Goal: Task Accomplishment & Management: Manage account settings

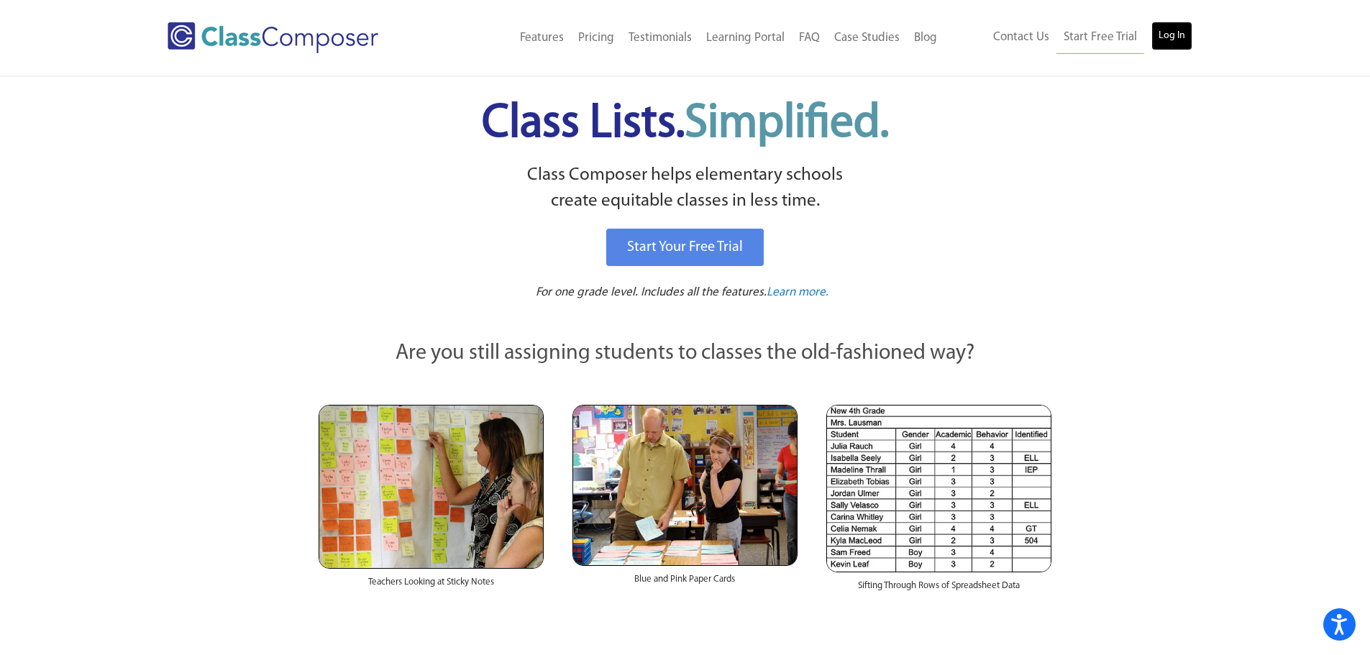
click at [1157, 44] on link "Log In" at bounding box center [1172, 36] width 41 height 29
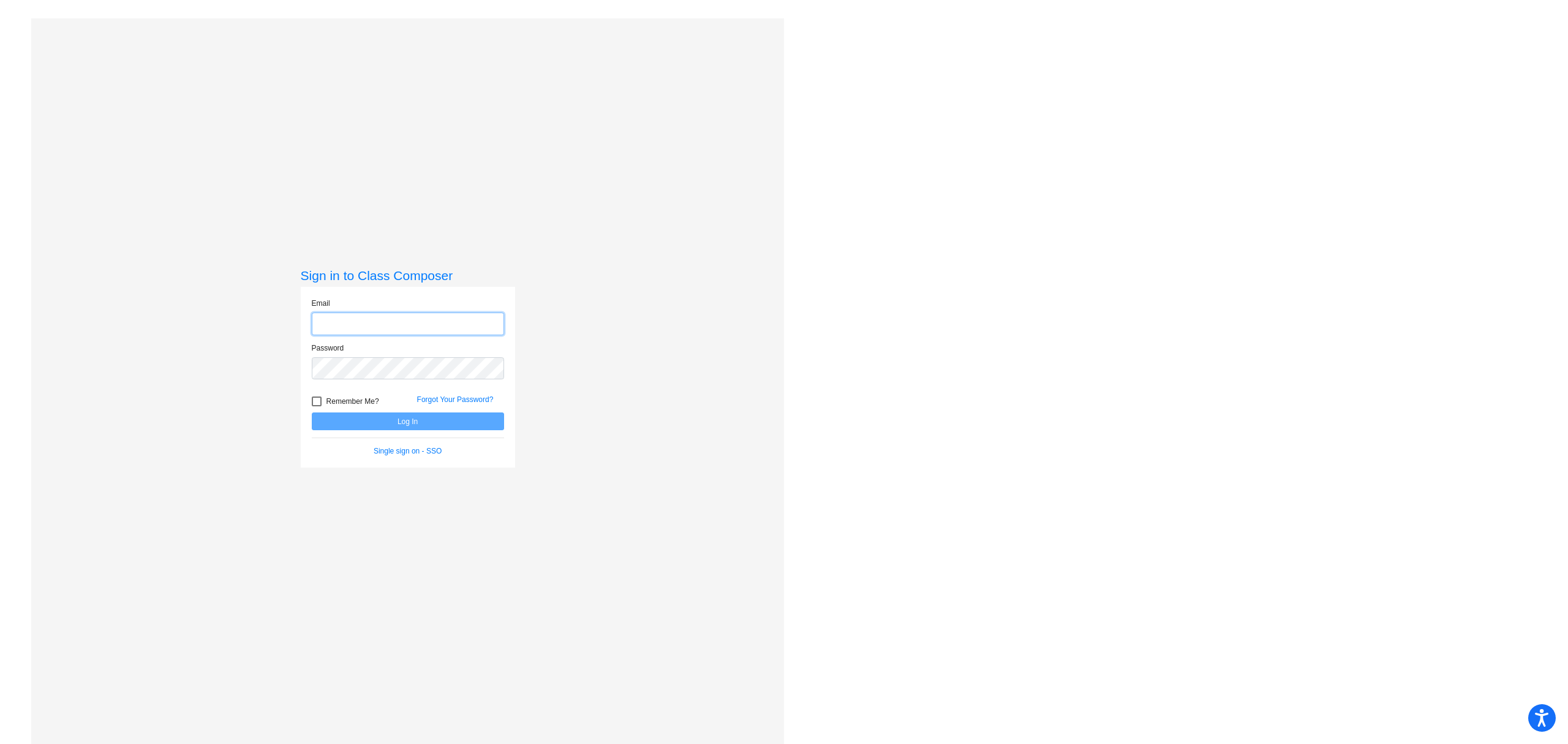
type input "[EMAIL_ADDRESS][DOMAIN_NAME]"
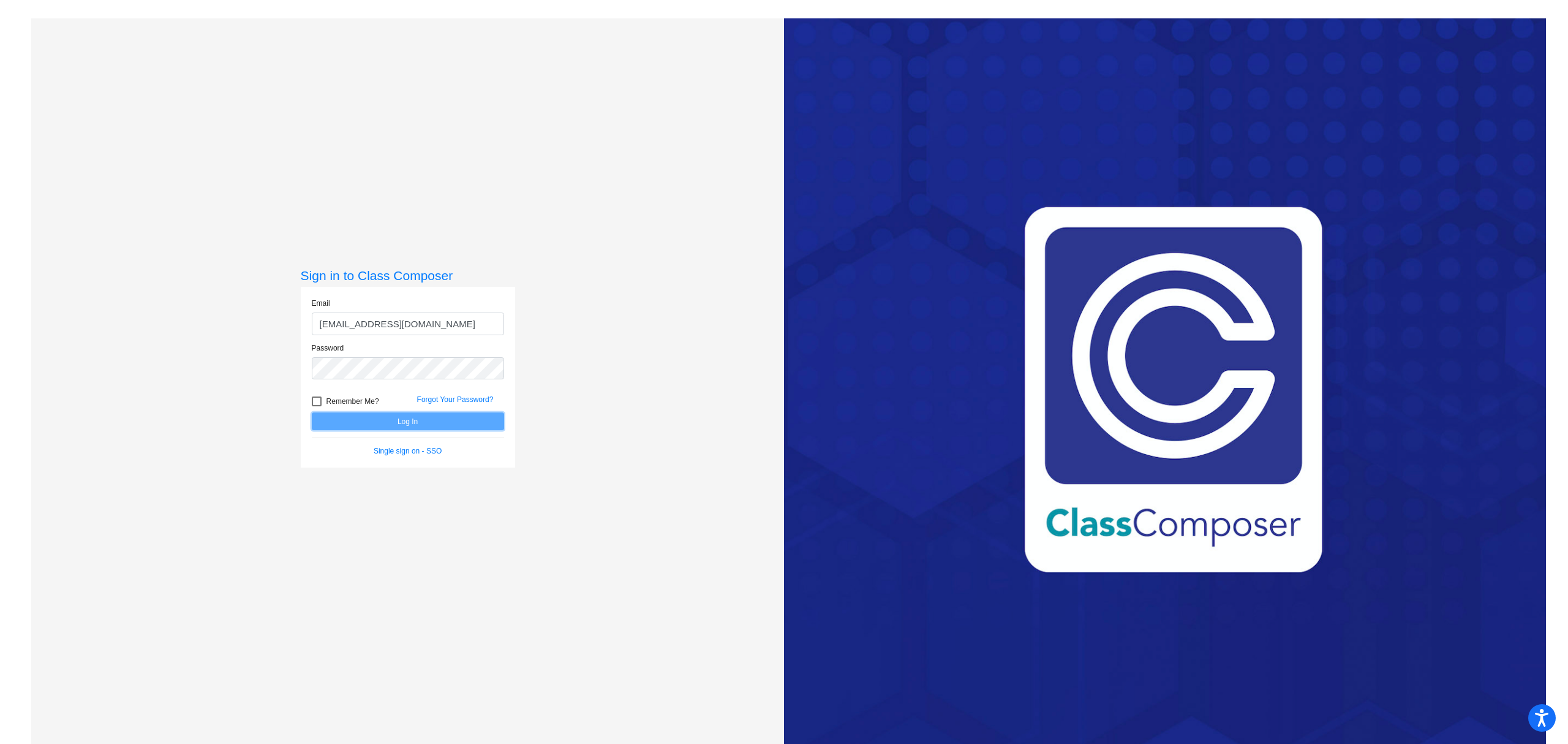
click at [339, 424] on button "Log In" at bounding box center [408, 421] width 192 height 18
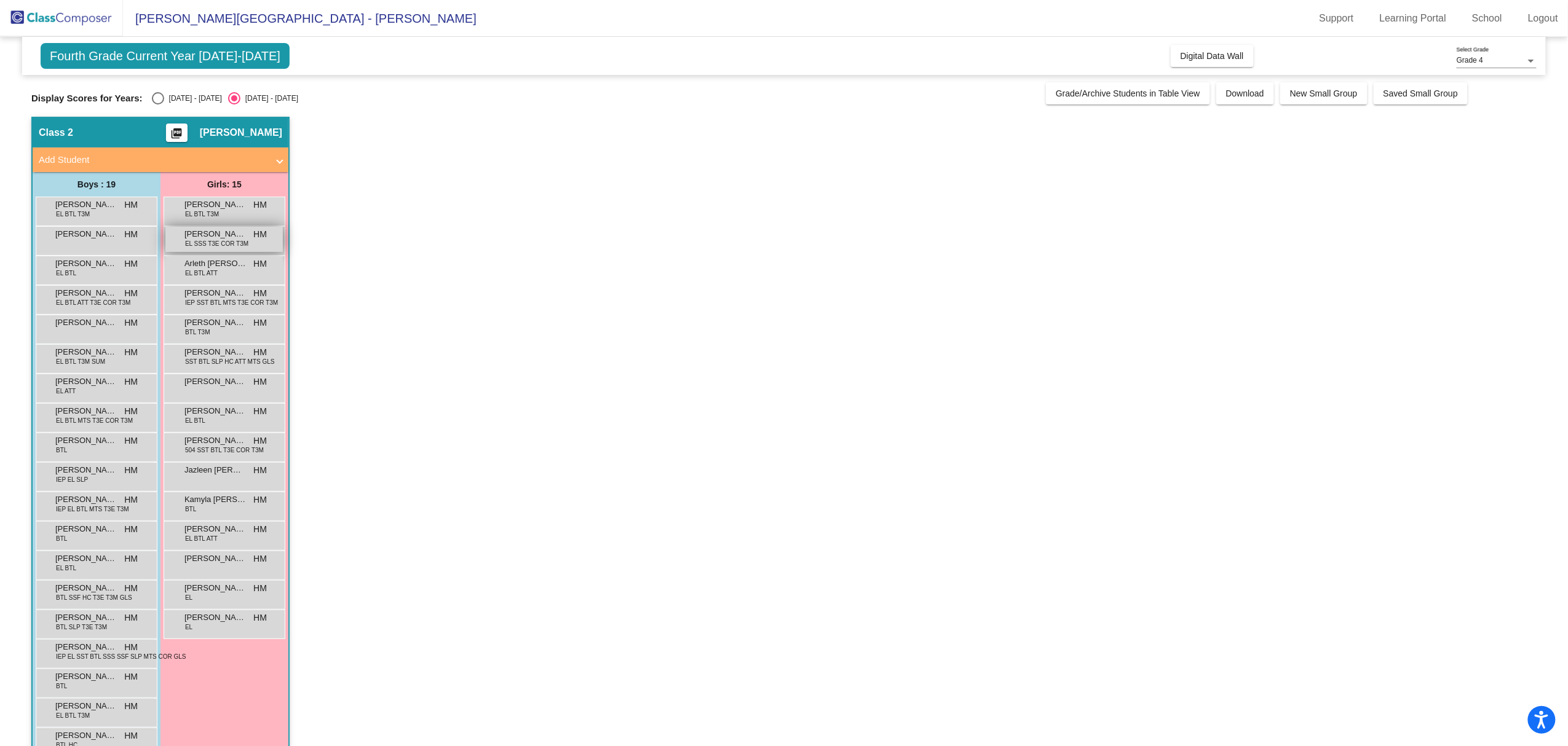
click at [217, 244] on span "EL SSS T3E COR T3M" at bounding box center [217, 244] width 63 height 9
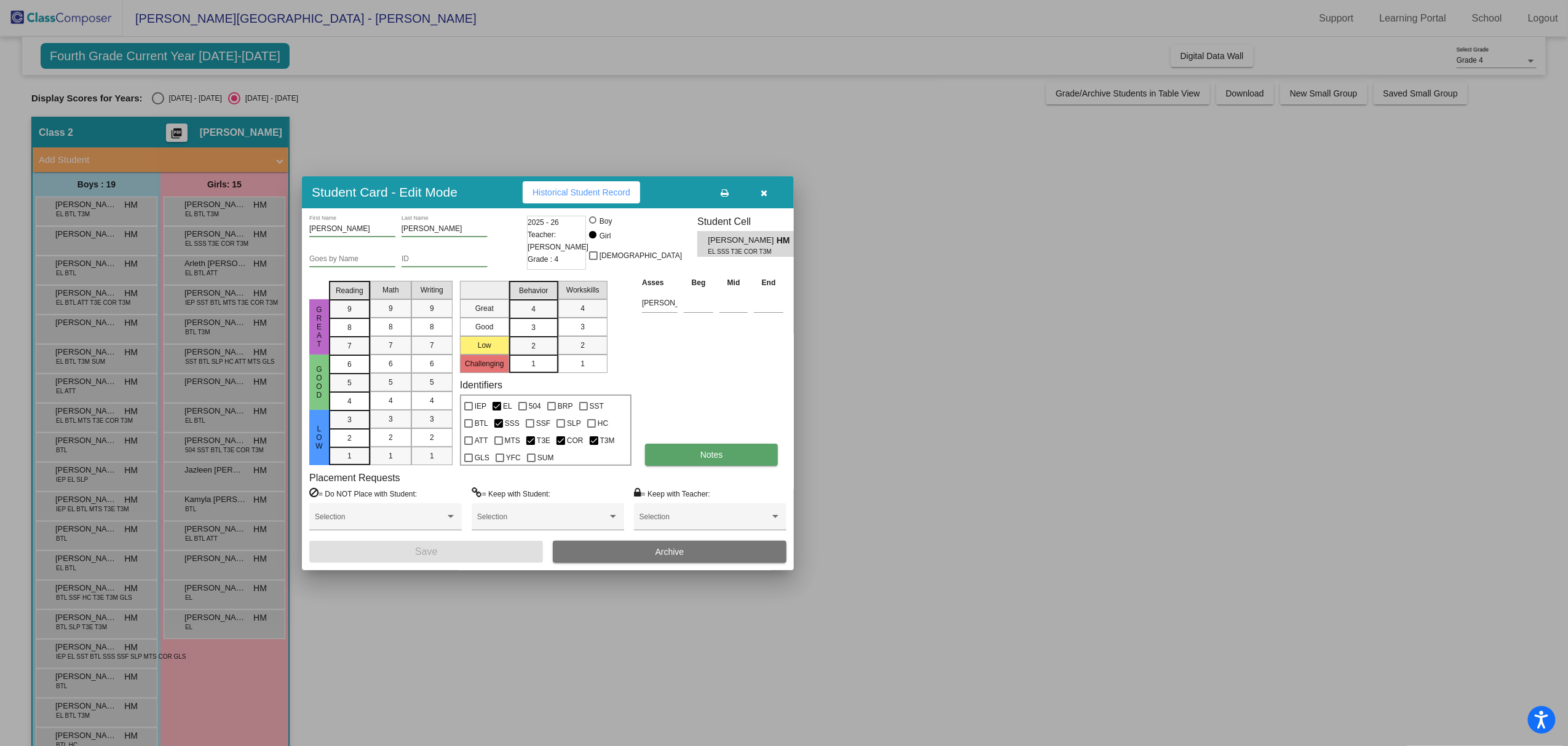
click at [716, 450] on span "Notes" at bounding box center [711, 455] width 23 height 10
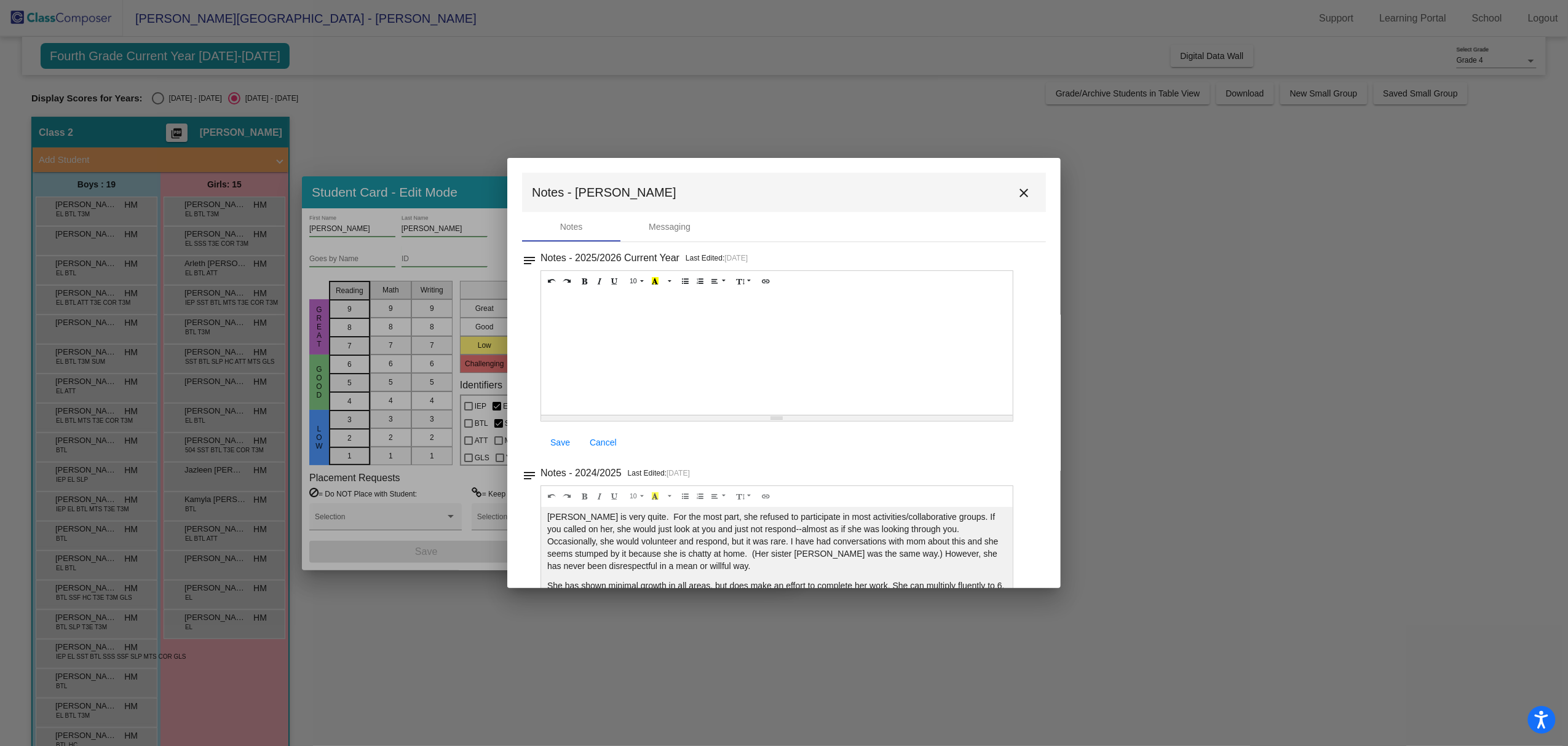
click at [1449, 389] on div at bounding box center [784, 373] width 1568 height 746
click at [1017, 183] on button "close" at bounding box center [1023, 192] width 25 height 25
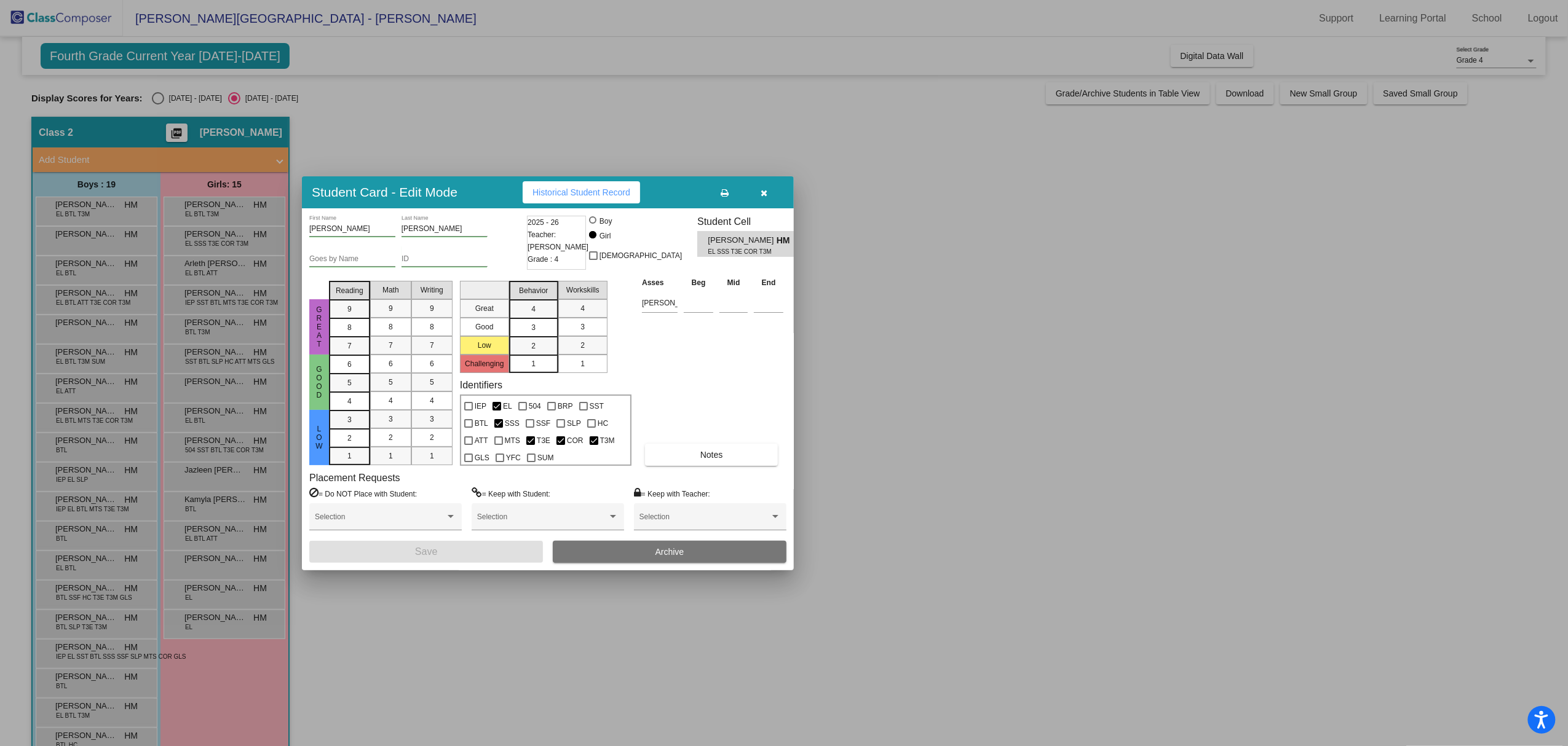
click at [760, 193] on button "button" at bounding box center [764, 192] width 39 height 22
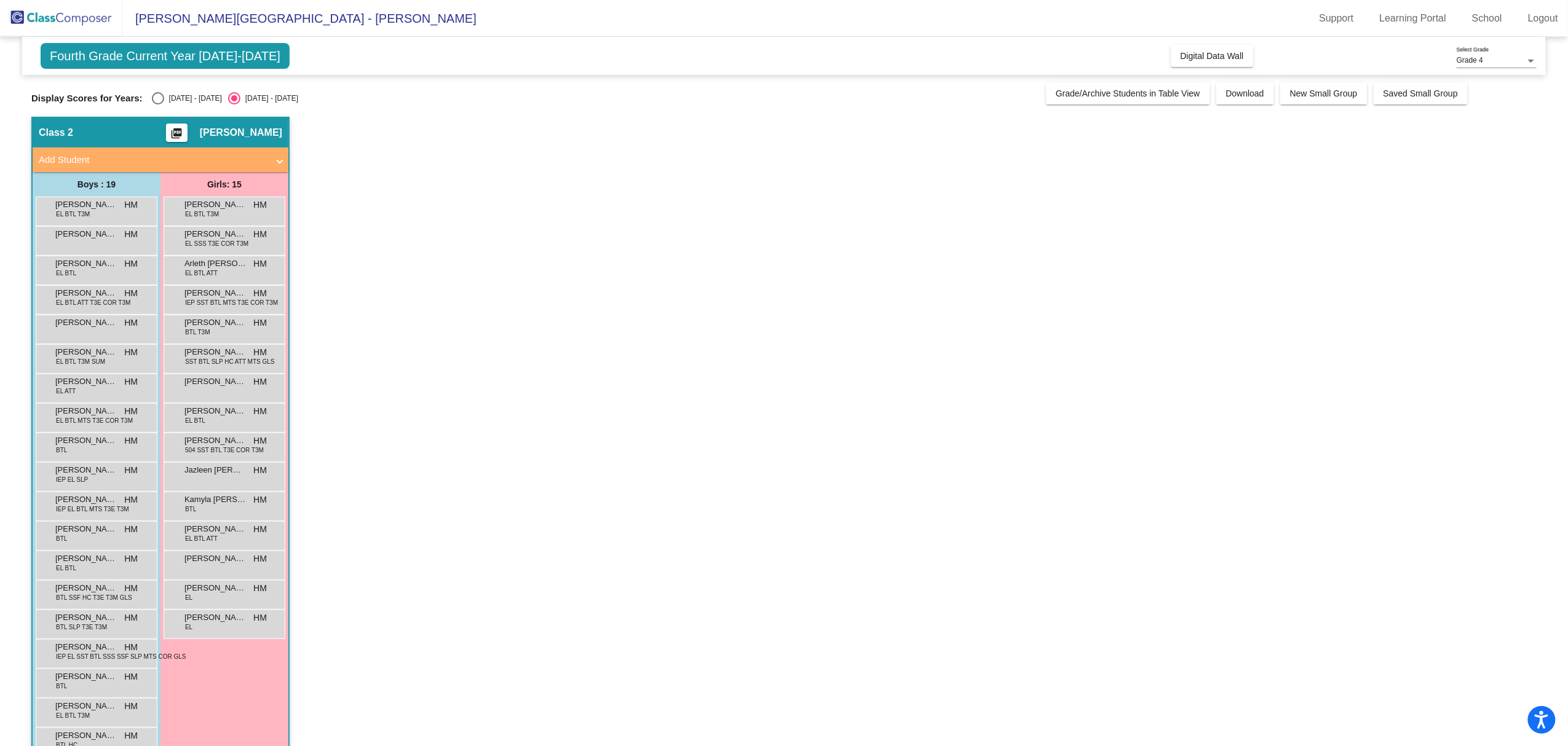
click at [883, 564] on app-classroom "Class 2 picture_as_pdf [PERSON_NAME] Add Student First Name Last Name Student I…" at bounding box center [784, 447] width 1506 height 661
click at [234, 236] on span "[PERSON_NAME]" at bounding box center [215, 234] width 62 height 12
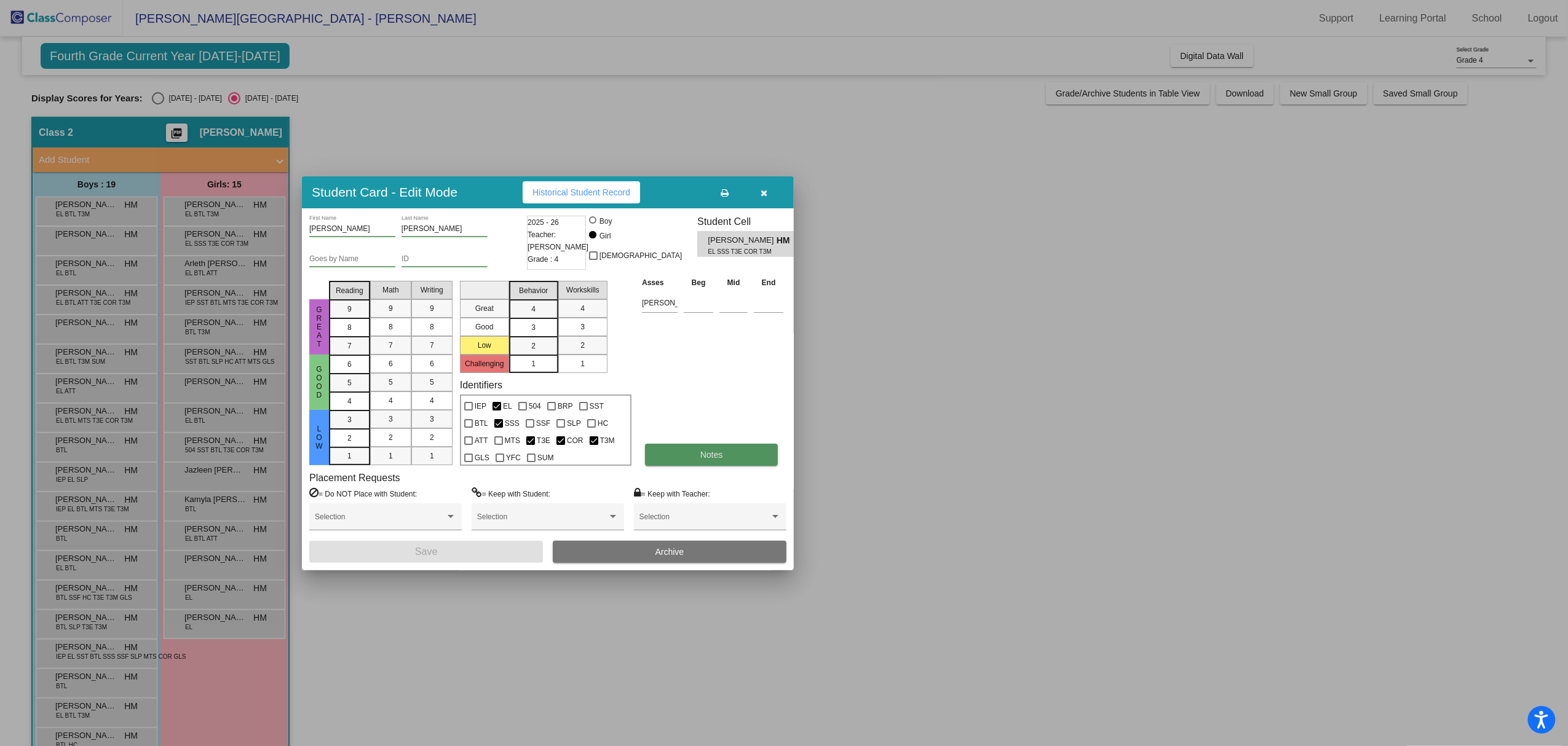
click at [716, 455] on span "Notes" at bounding box center [711, 455] width 23 height 10
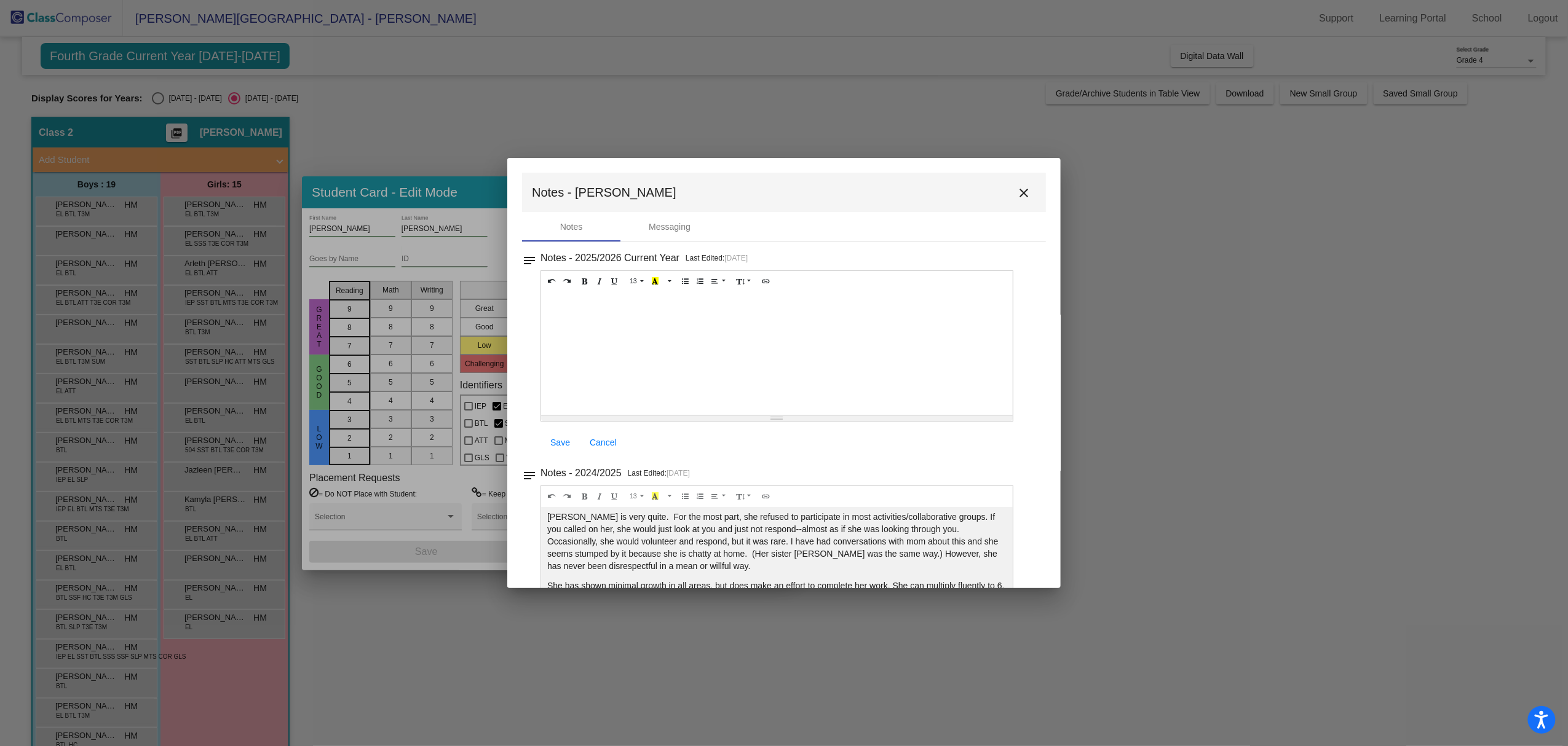
click at [1018, 187] on mat-icon "close" at bounding box center [1023, 192] width 15 height 15
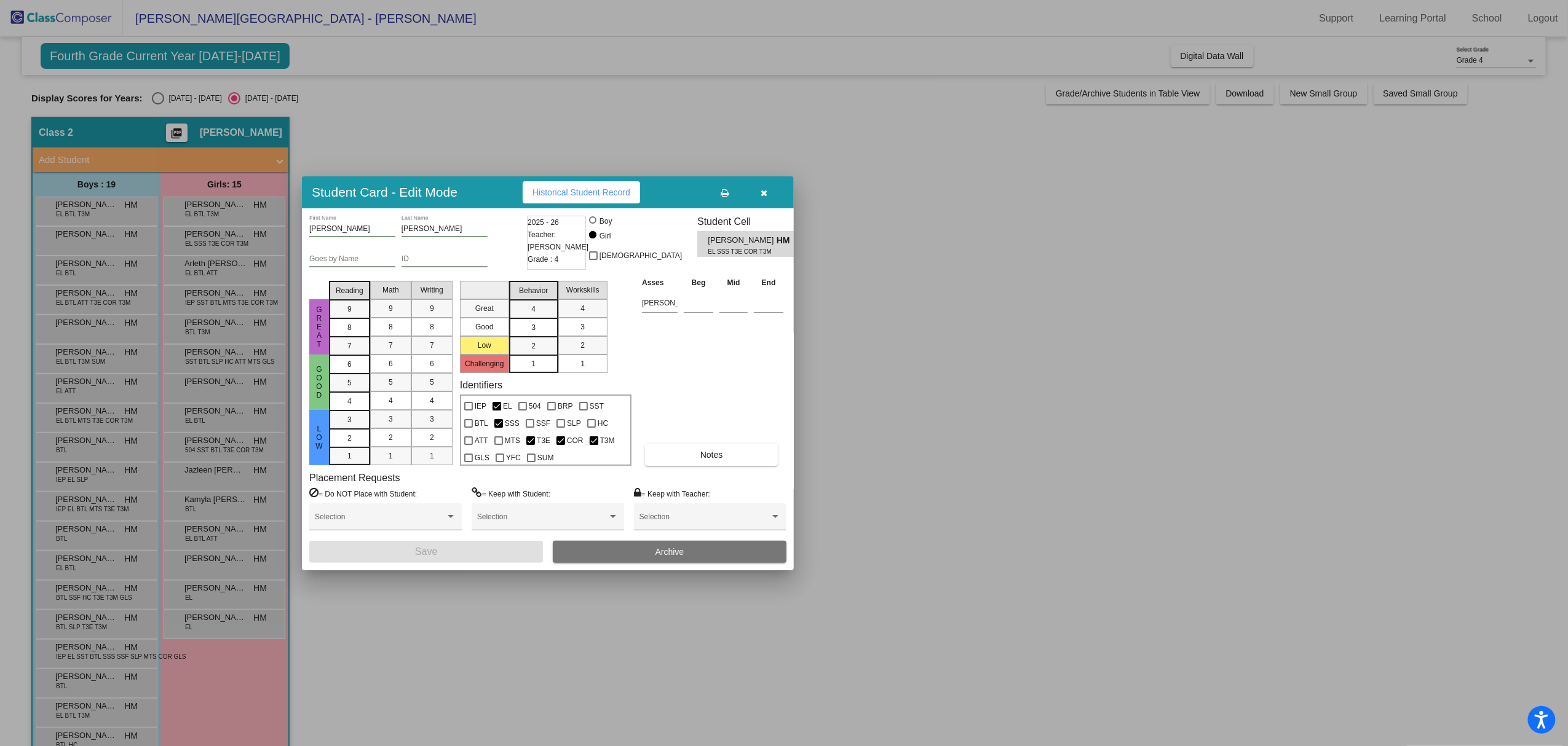
drag, startPoint x: 1083, startPoint y: 389, endPoint x: 1166, endPoint y: 124, distance: 277.7
click at [1091, 381] on div at bounding box center [784, 373] width 1568 height 746
